Goal: Transaction & Acquisition: Download file/media

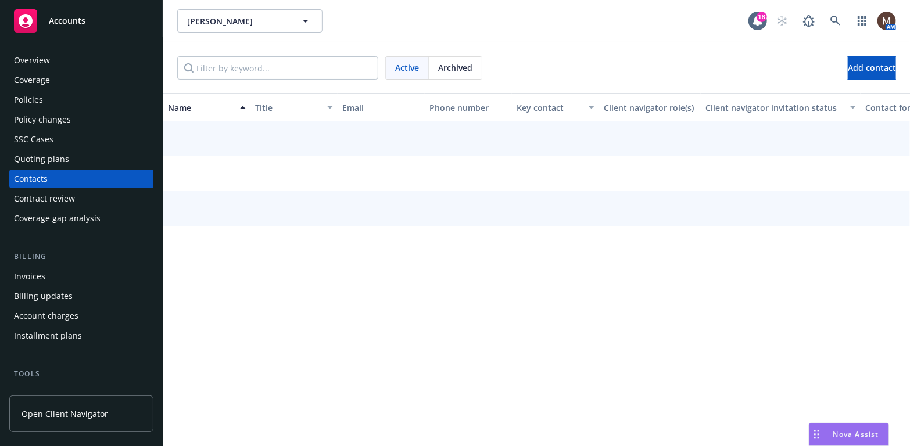
scroll to position [58, 0]
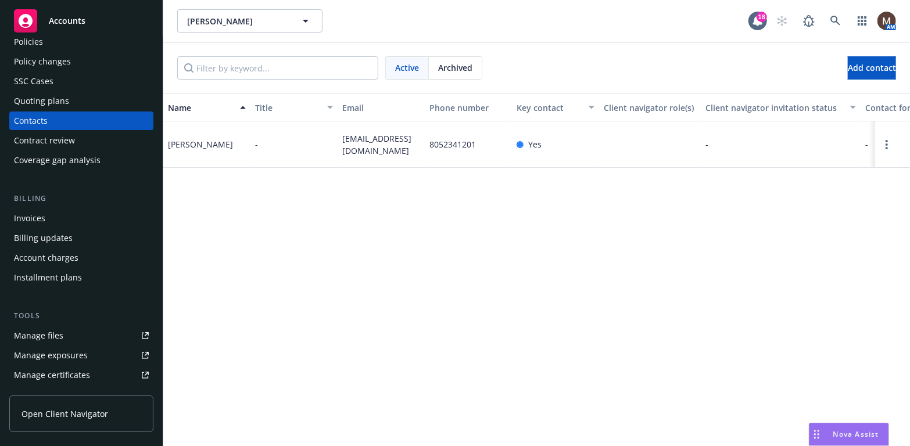
click at [58, 335] on div "Manage files" at bounding box center [38, 336] width 49 height 19
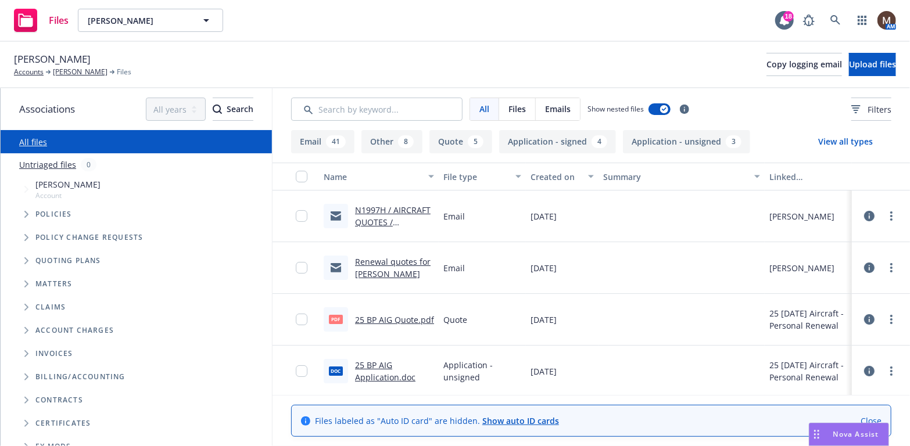
scroll to position [58, 0]
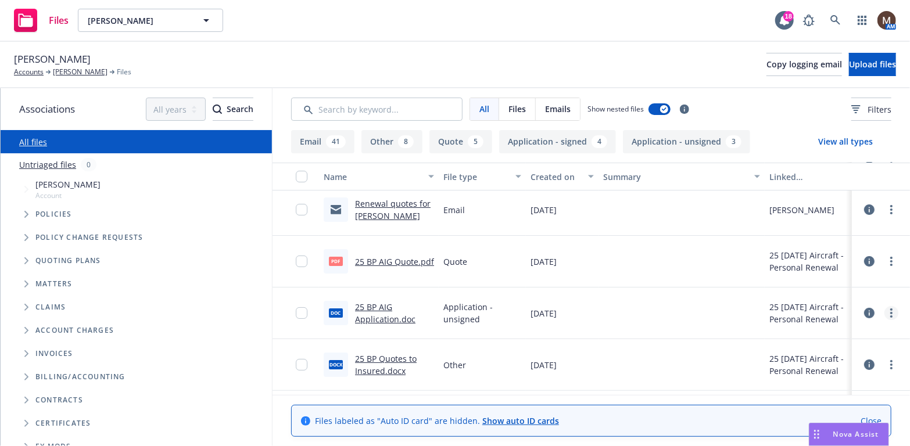
click at [891, 310] on icon "more" at bounding box center [892, 313] width 2 height 9
click at [806, 354] on link "Download" at bounding box center [832, 359] width 116 height 23
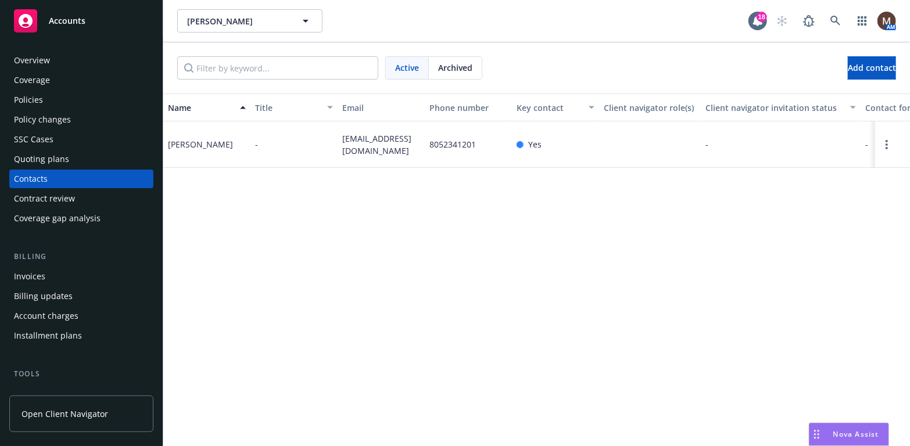
scroll to position [58, 0]
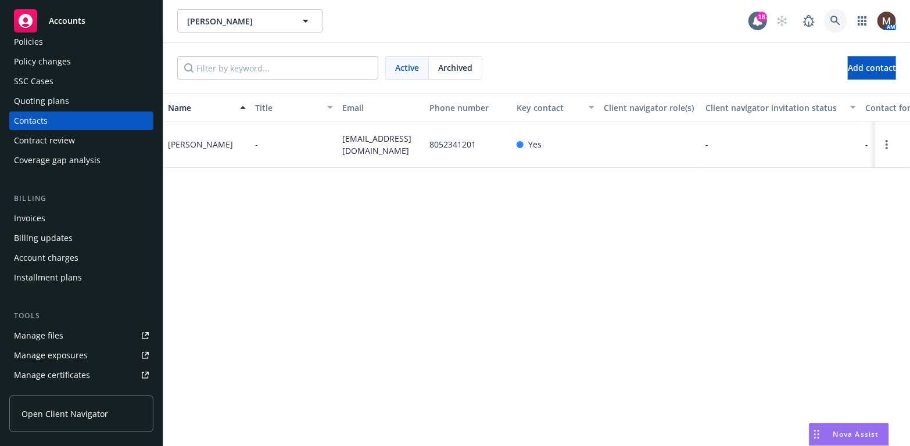
click at [835, 15] on link at bounding box center [835, 20] width 23 height 23
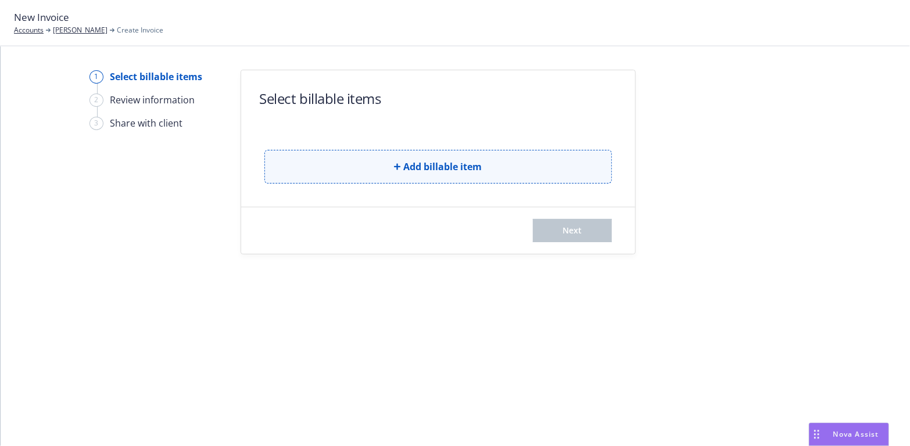
click at [502, 162] on button "Add billable item" at bounding box center [438, 167] width 348 height 34
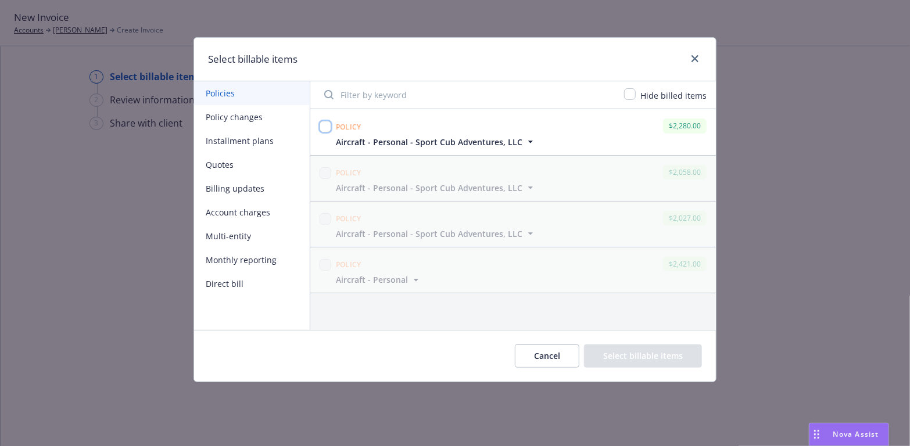
click at [325, 128] on input "checkbox" at bounding box center [326, 127] width 12 height 12
checkbox input "true"
click at [645, 353] on button "Select billable items" at bounding box center [643, 356] width 118 height 23
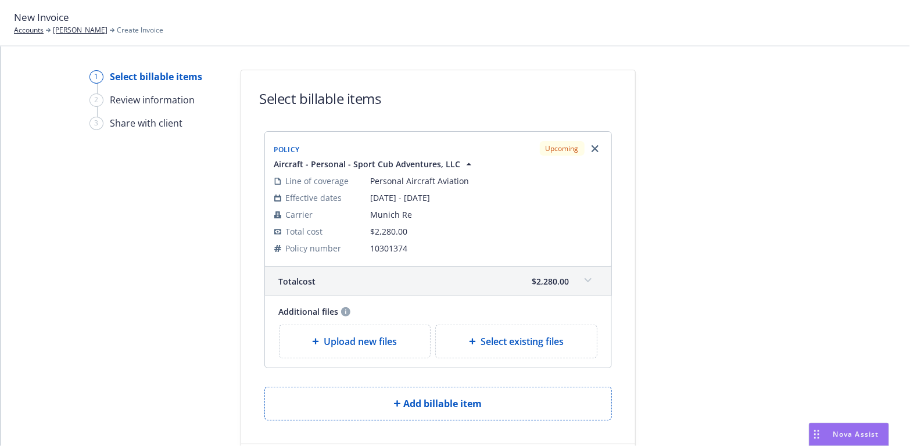
click at [470, 343] on icon at bounding box center [472, 341] width 7 height 7
select select "Invoice - Third Party"
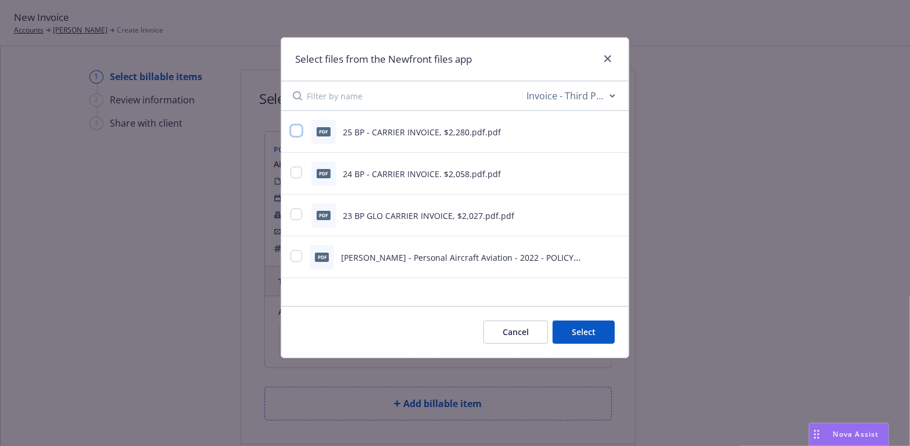
click at [296, 131] on input "checkbox" at bounding box center [297, 131] width 12 height 12
checkbox input "true"
click at [592, 335] on button "Select 1 file" at bounding box center [573, 332] width 84 height 23
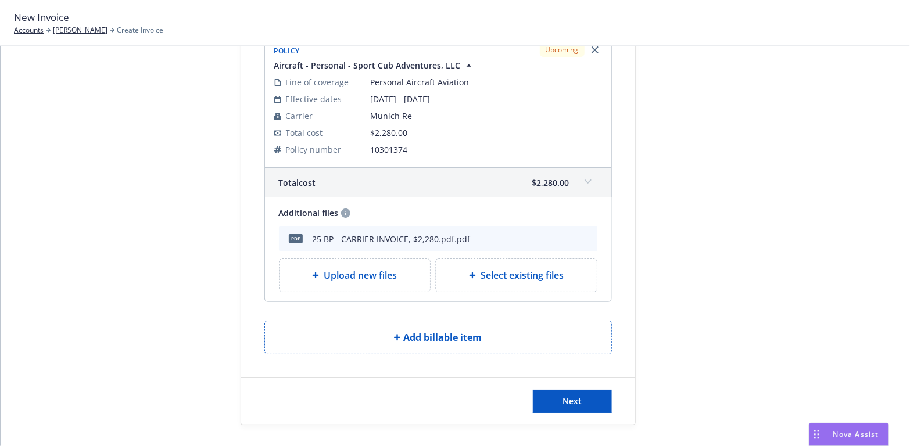
scroll to position [100, 0]
click at [589, 397] on button "Next" at bounding box center [572, 400] width 79 height 23
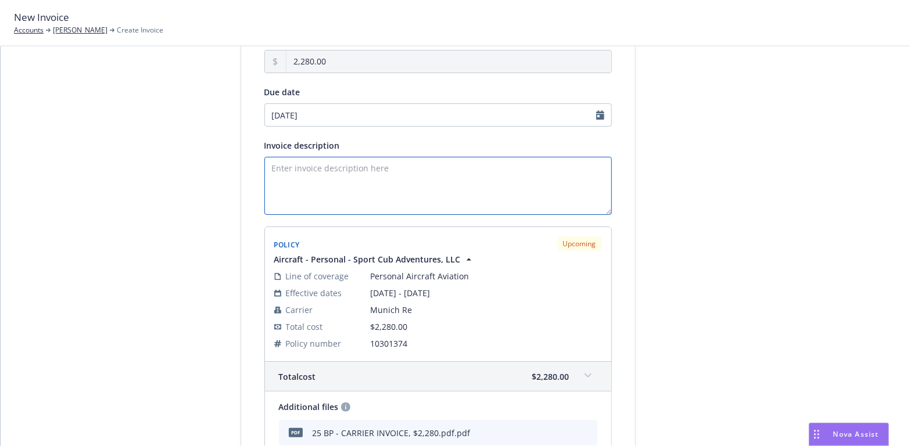
click at [317, 181] on textarea "Invoice description" at bounding box center [438, 186] width 348 height 58
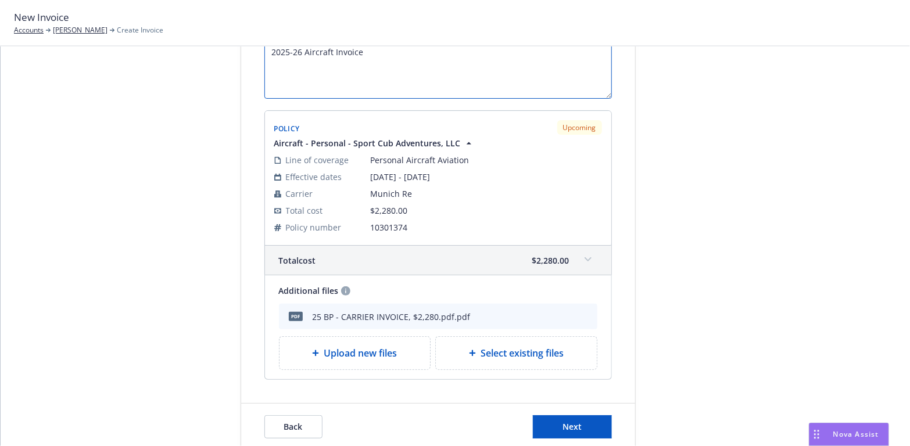
scroll to position [243, 0]
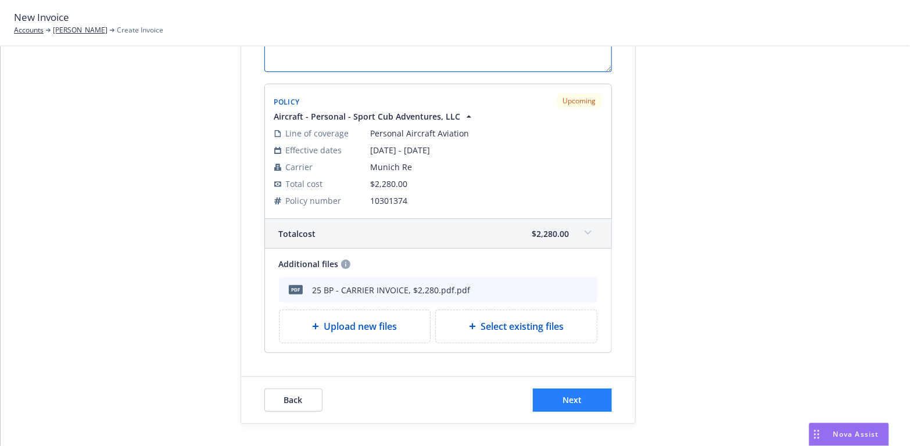
type textarea "2025-26 Aircraft Invoice"
click at [580, 393] on button "Next" at bounding box center [572, 400] width 79 height 23
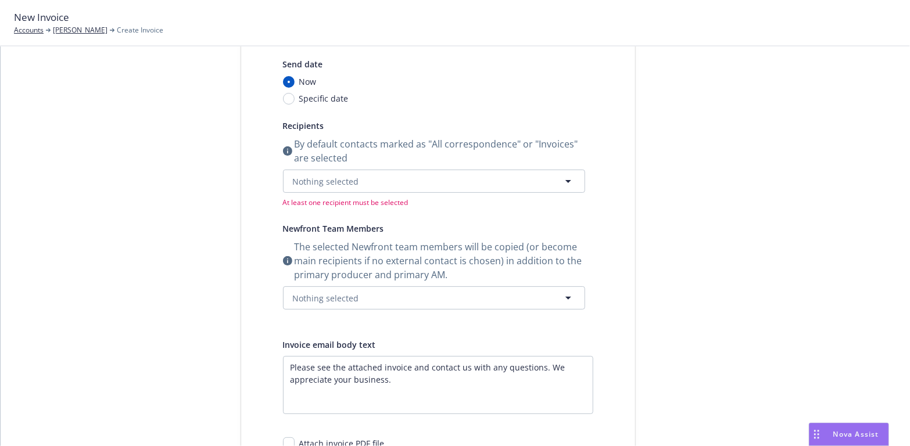
scroll to position [69, 0]
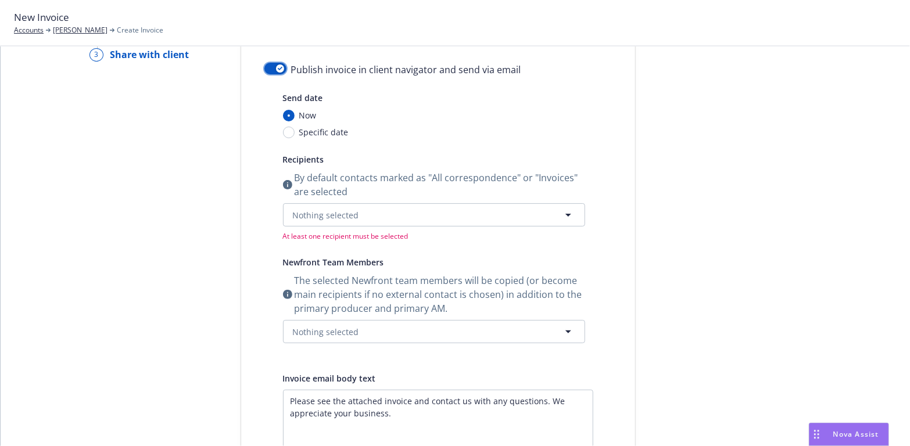
click at [276, 65] on div "button" at bounding box center [280, 69] width 8 height 8
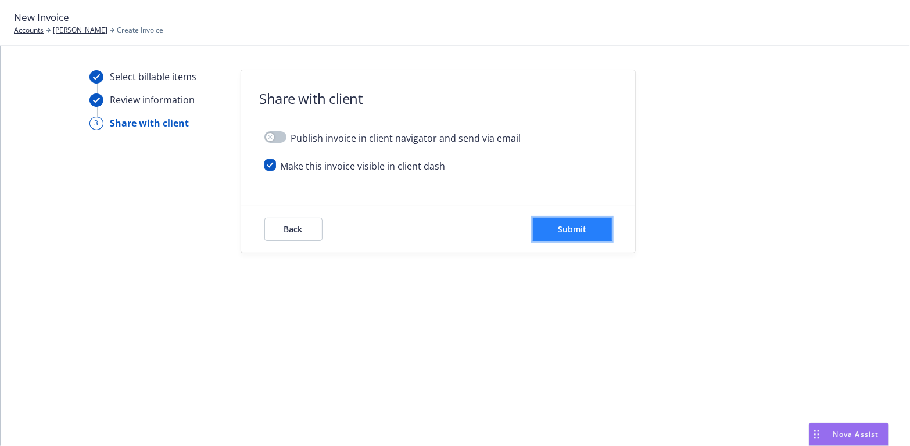
click at [581, 224] on span "Submit" at bounding box center [572, 229] width 28 height 11
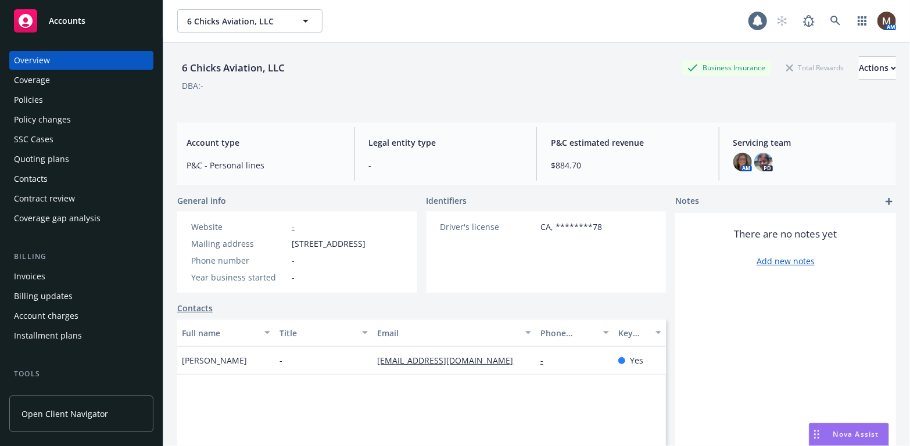
click at [36, 177] on div "Contacts" at bounding box center [31, 179] width 34 height 19
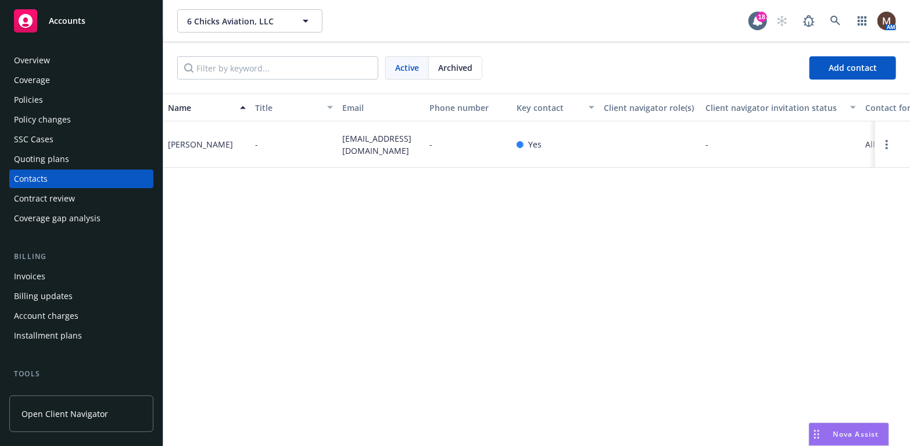
click at [37, 95] on div "Policies" at bounding box center [28, 100] width 29 height 19
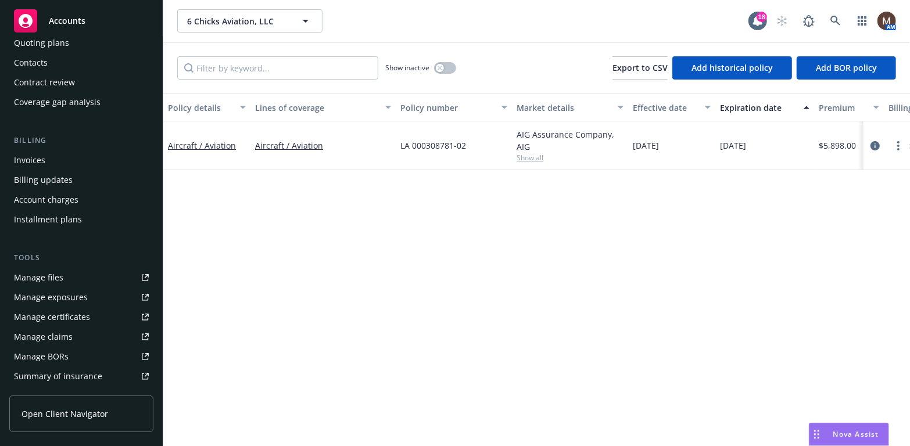
scroll to position [174, 0]
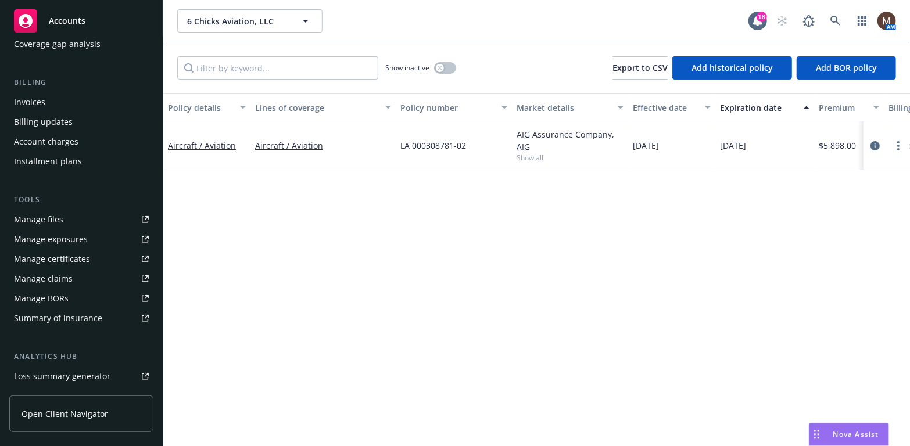
click at [63, 217] on link "Manage files" at bounding box center [81, 219] width 144 height 19
